Goal: Task Accomplishment & Management: Use online tool/utility

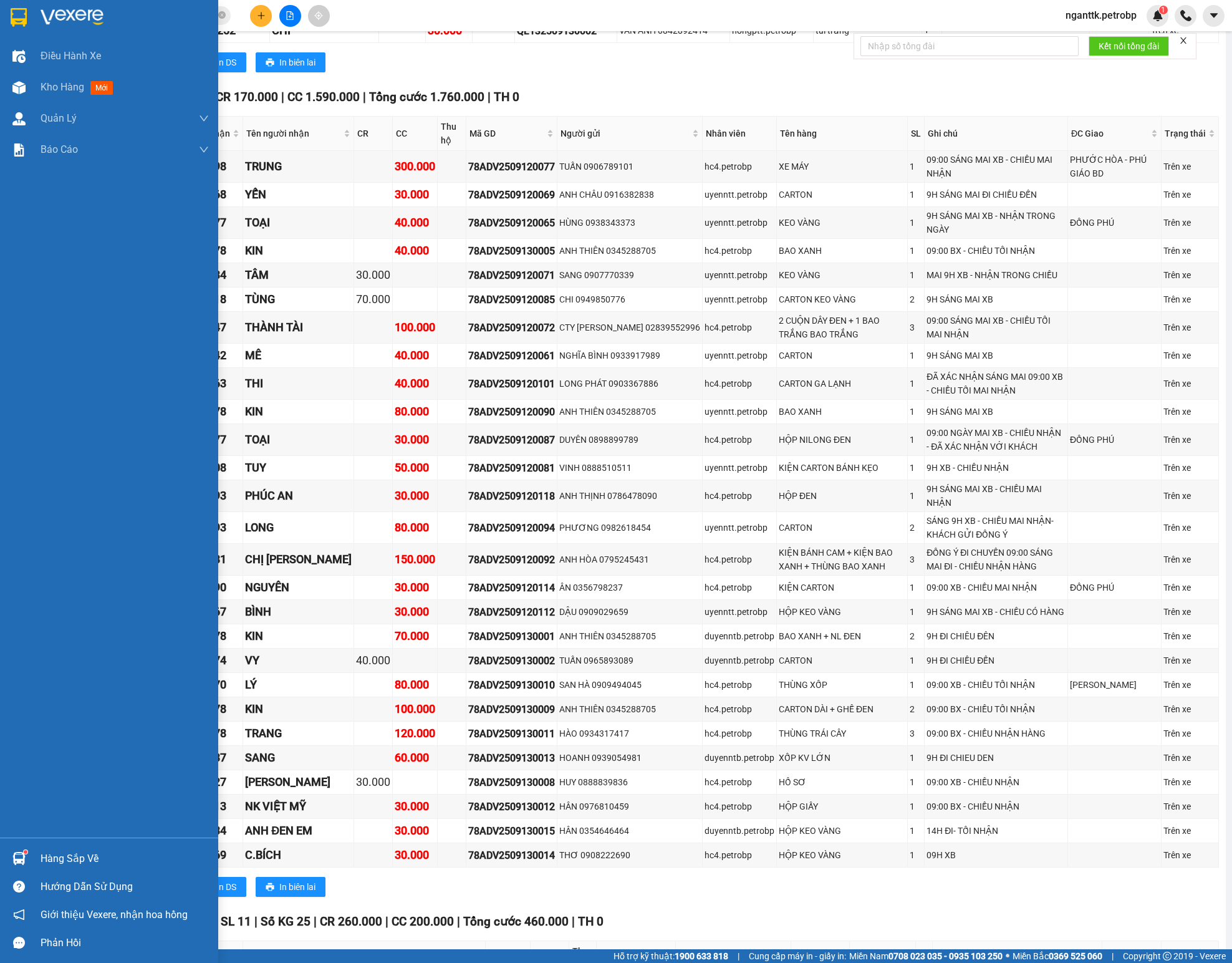
click at [25, 858] on img at bounding box center [19, 858] width 13 height 13
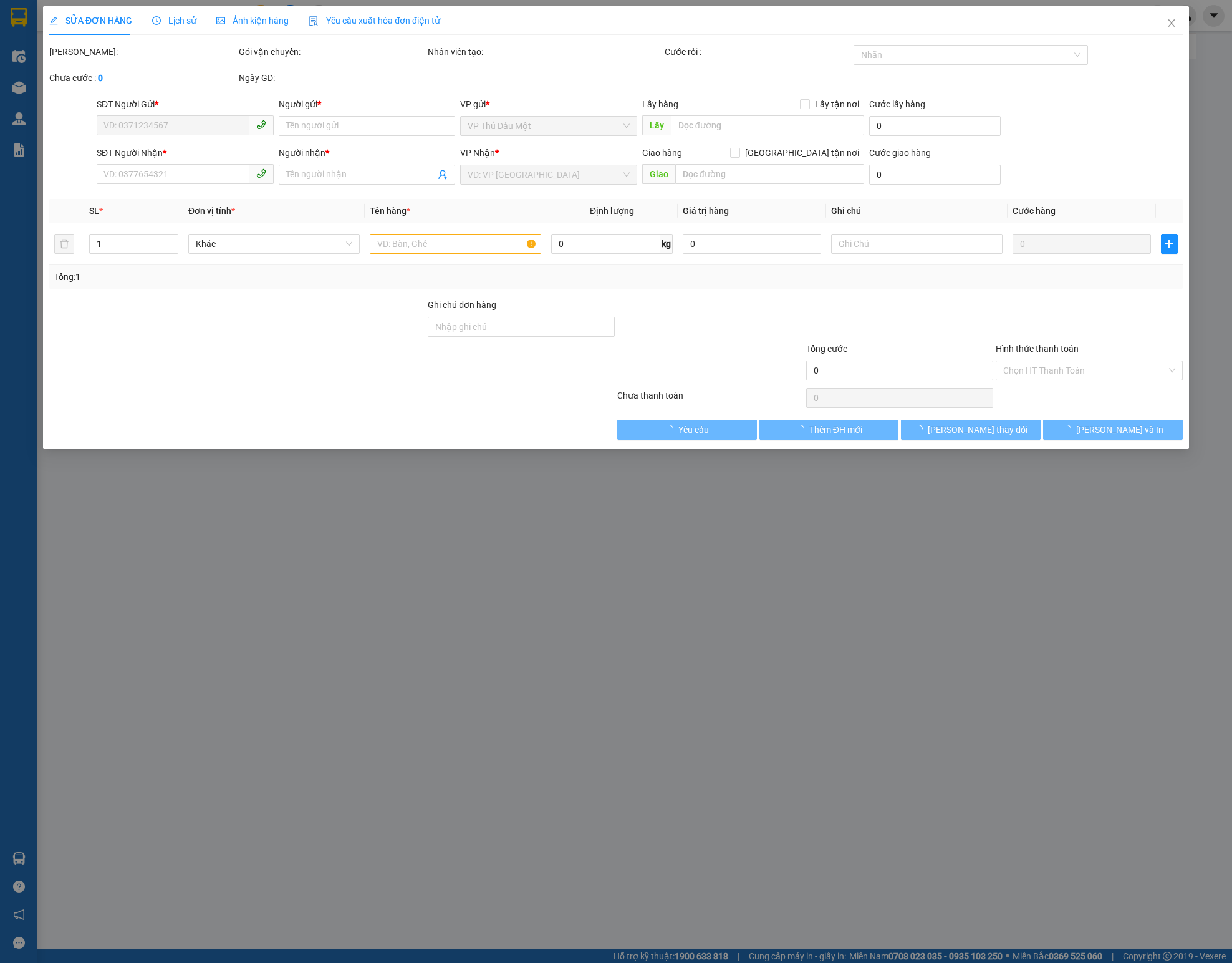
type input "0836679689"
type input "DÂN NHỚT"
checkbox input "true"
type input "AEON BÌNH DƯƠNG"
type input "20.000"
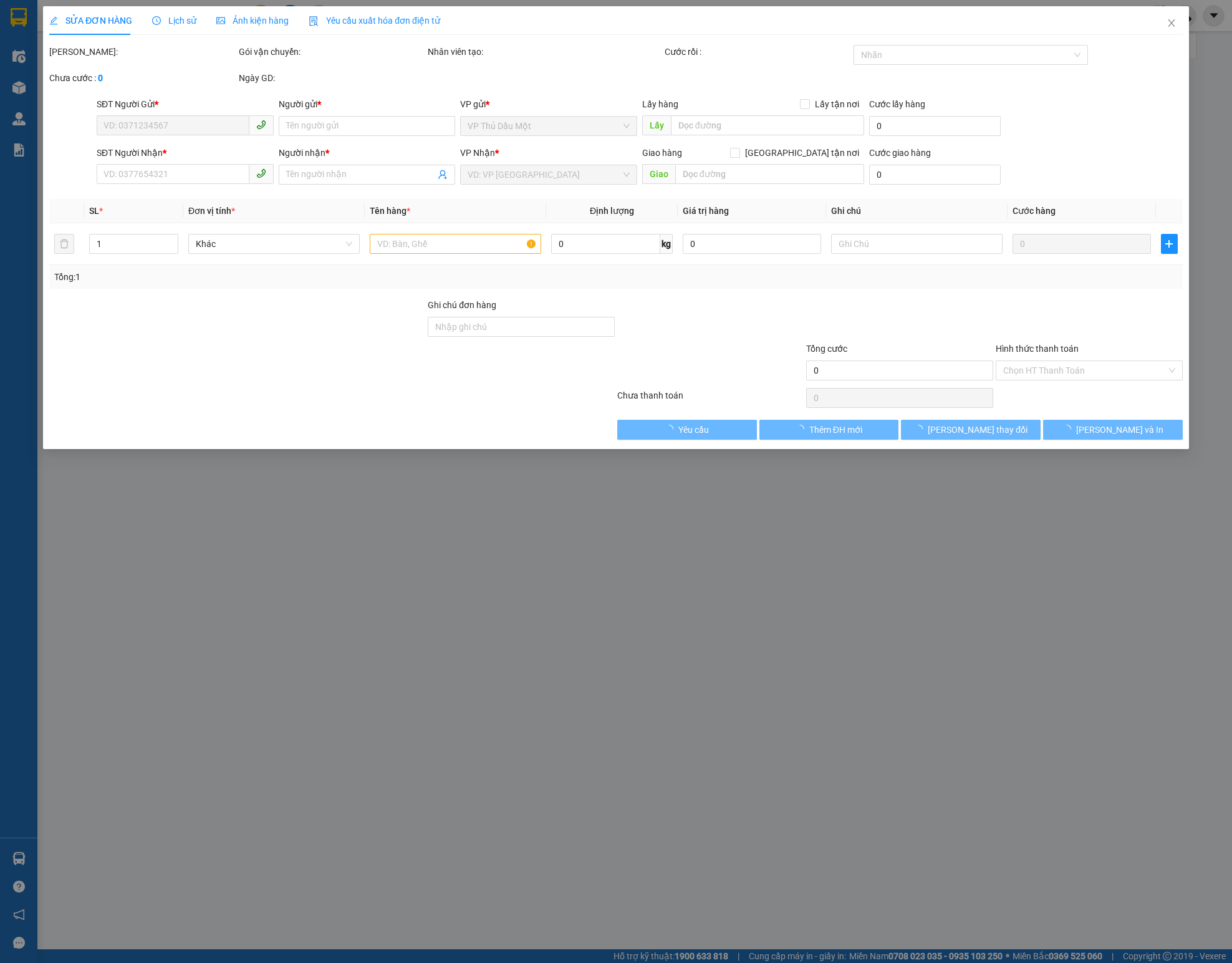
type input "0866918027"
type input "TRÍ"
checkbox input "true"
type input "BÃI XE QTL (GẦN CỬA KHẨU [GEOGRAPHIC_DATA])"
type input "450.000"
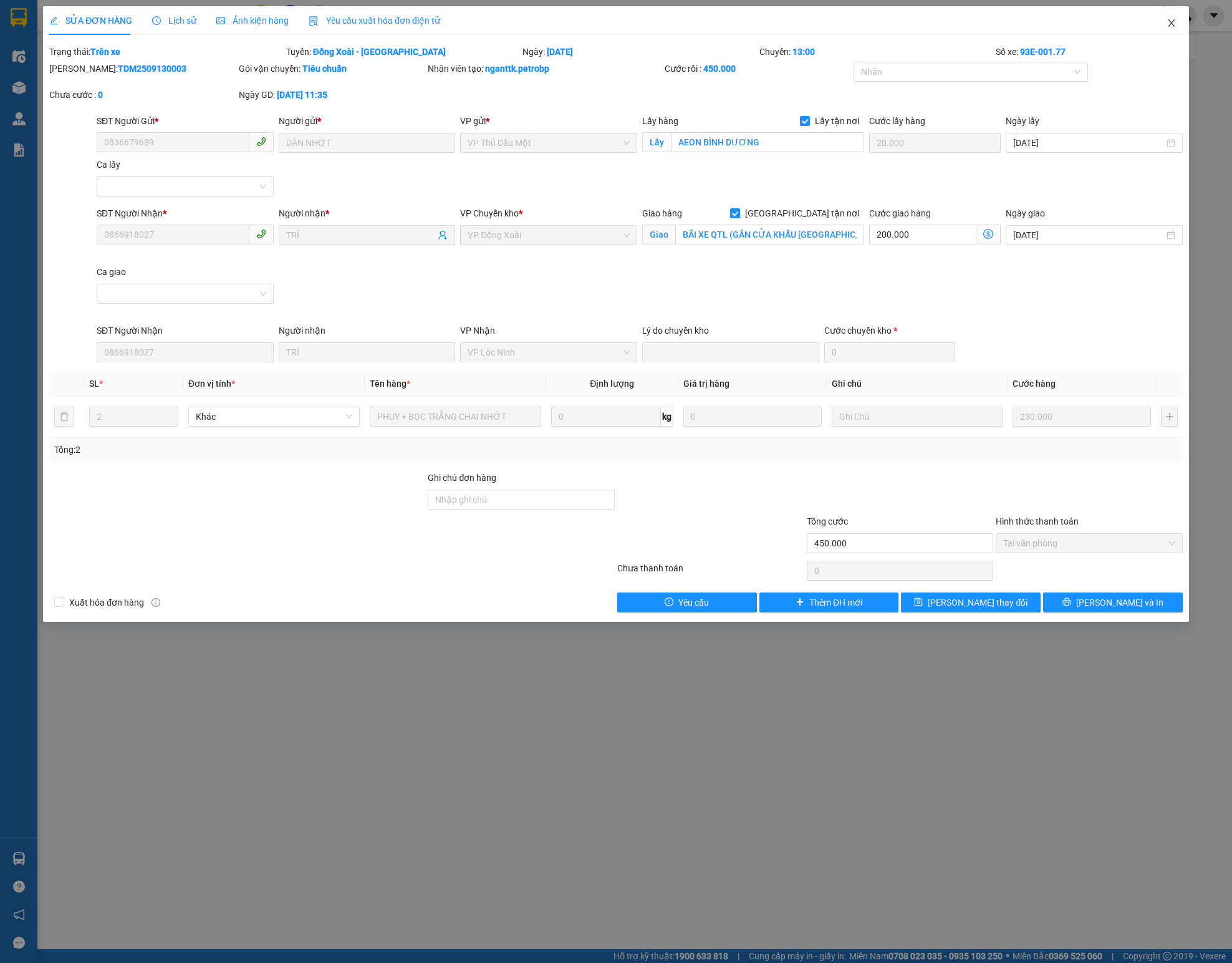
click at [1162, 6] on span "Close" at bounding box center [1172, 24] width 35 height 35
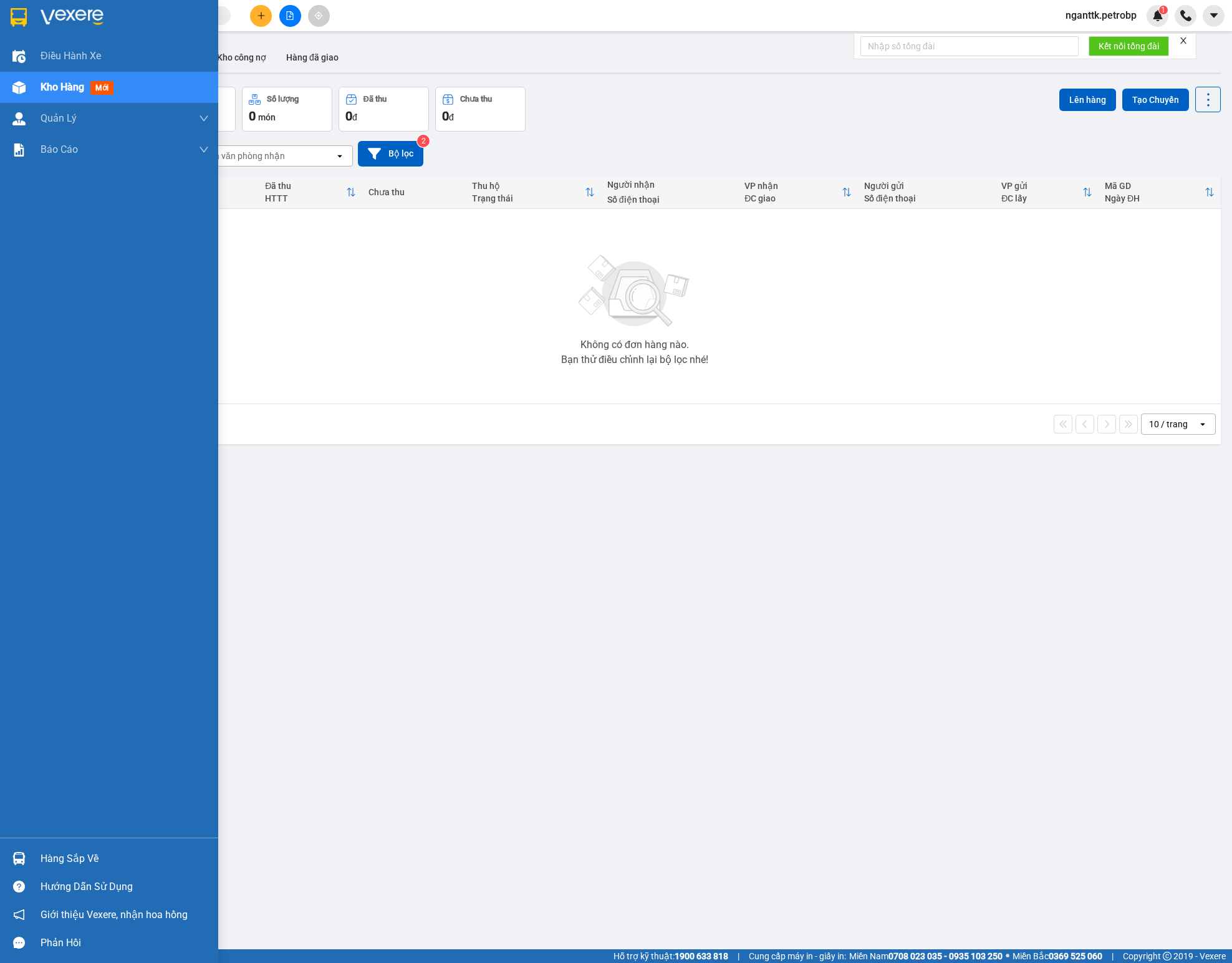
click at [45, 871] on div "Hàng sắp về" at bounding box center [109, 858] width 219 height 28
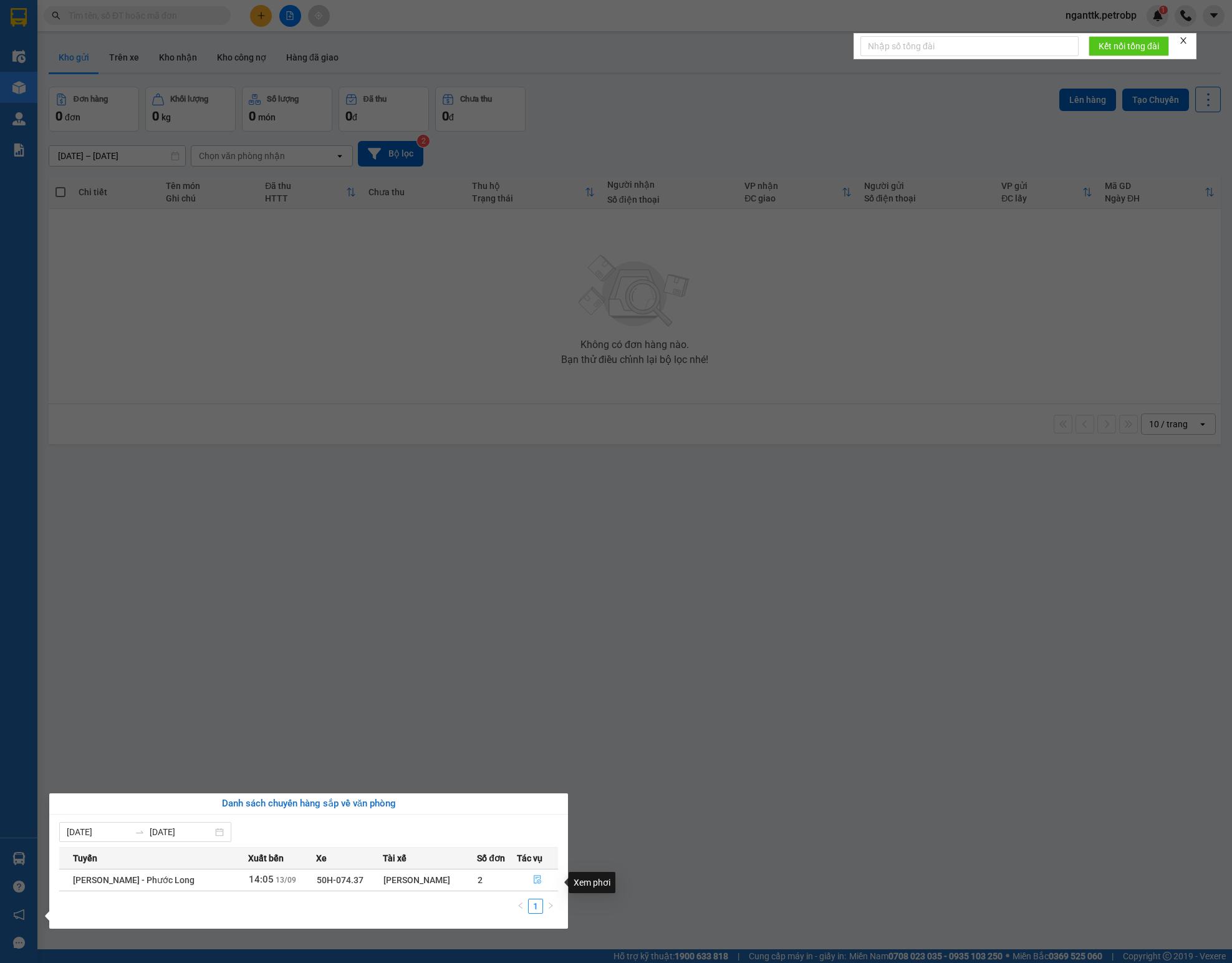
click at [534, 877] on button "button" at bounding box center [538, 880] width 41 height 20
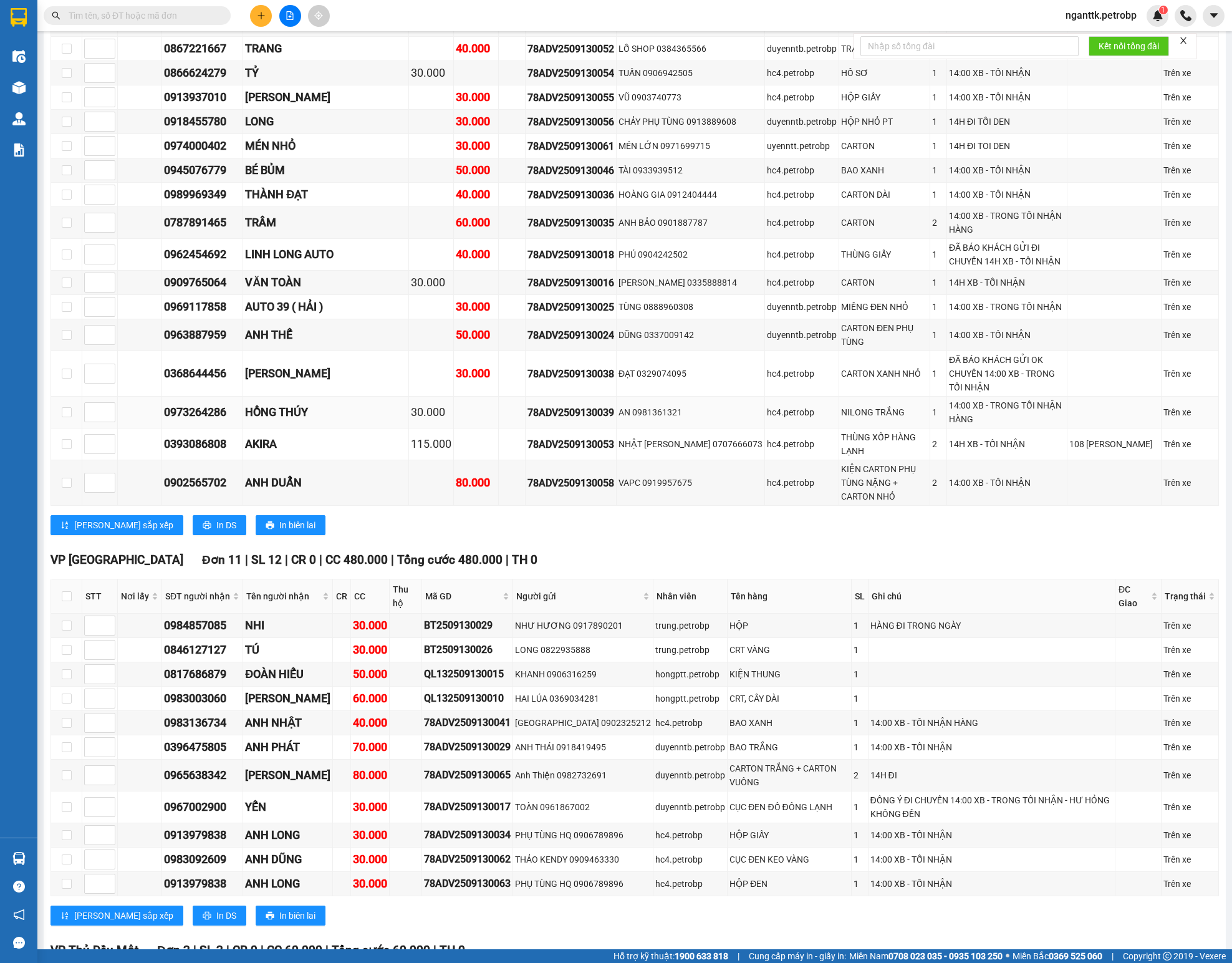
scroll to position [1497, 0]
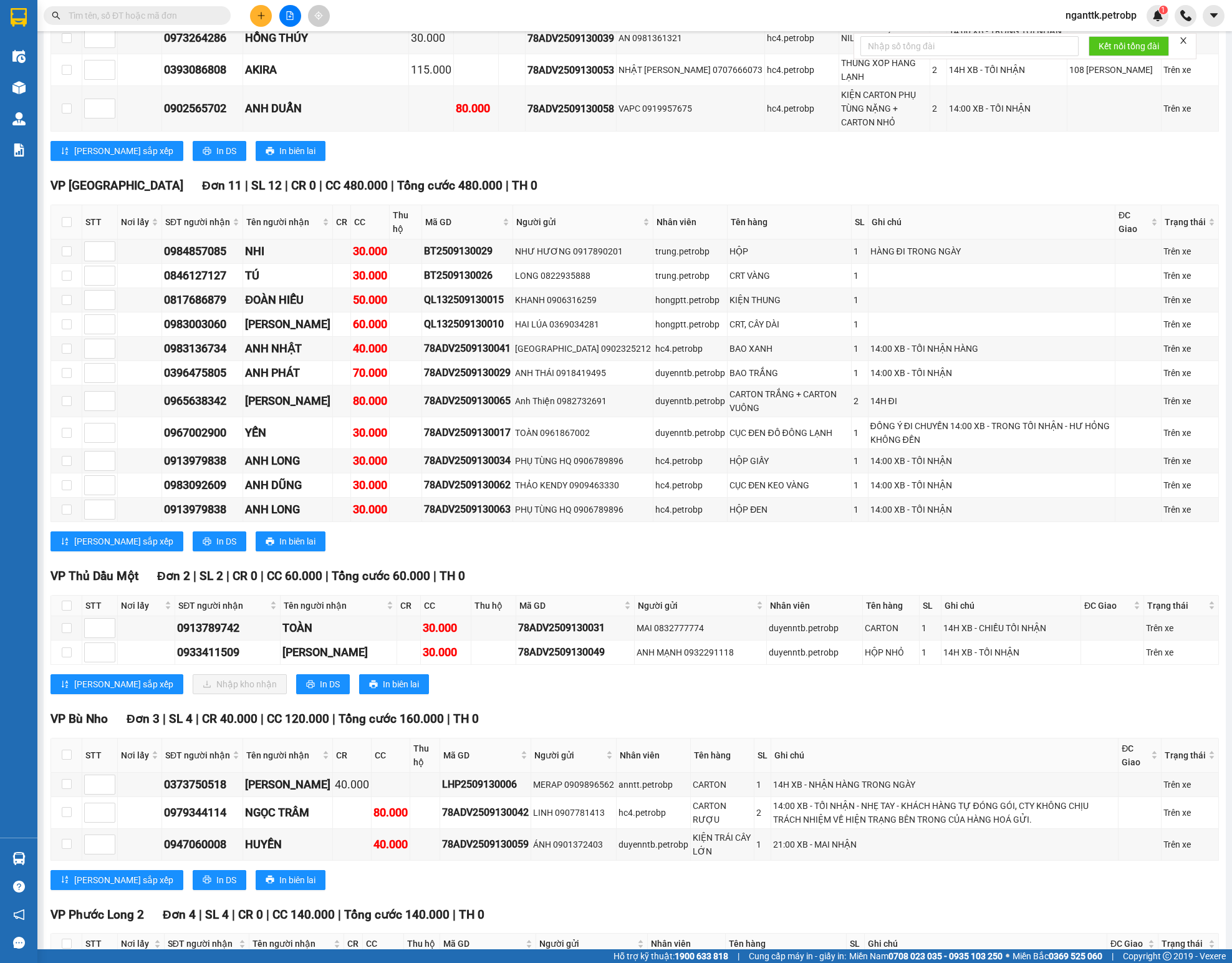
click at [571, 681] on div "Lưu sắp xếp Nhập kho nhận In DS In biên lai" at bounding box center [635, 684] width 1169 height 20
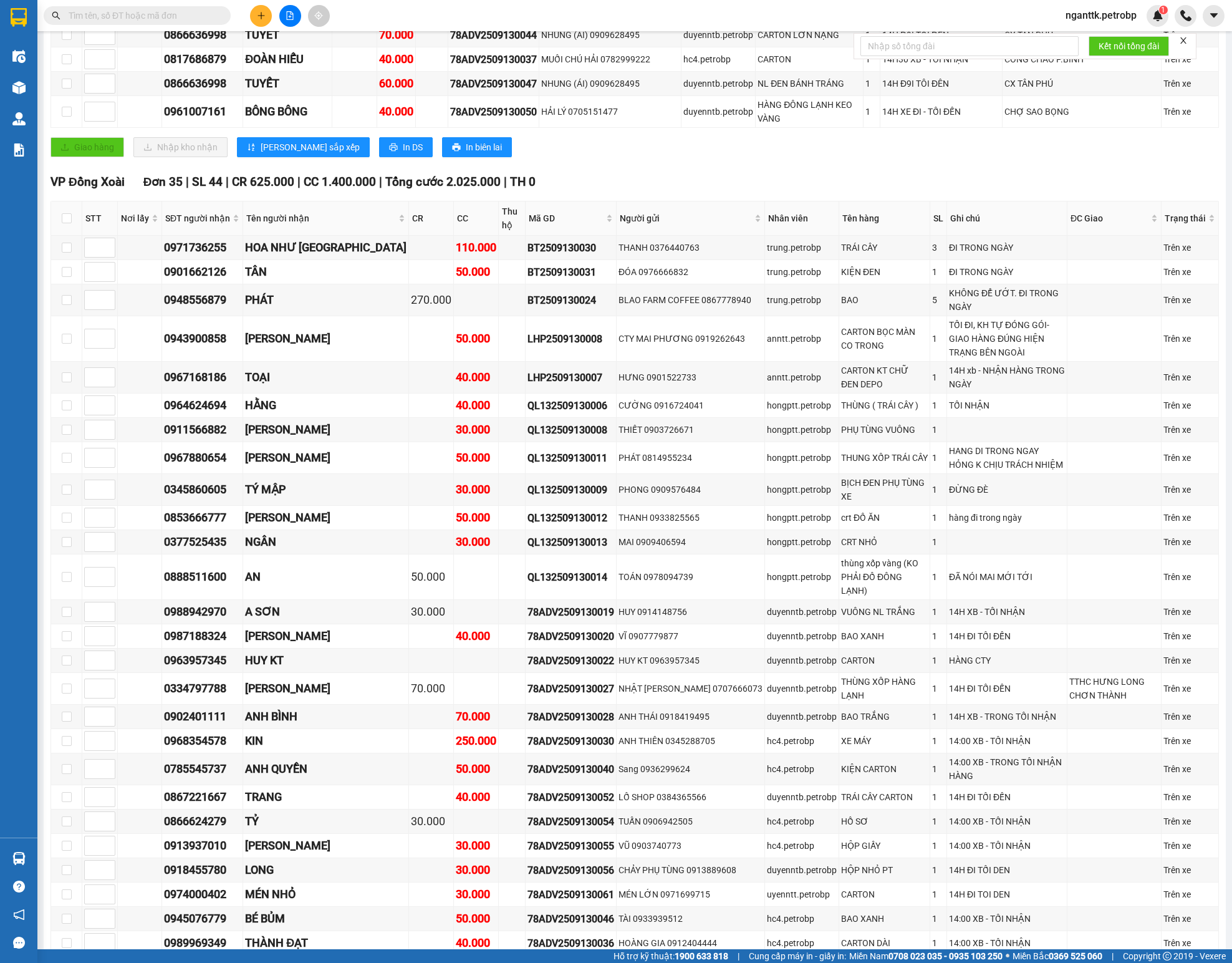
scroll to position [0, 0]
